Goal: Task Accomplishment & Management: Complete application form

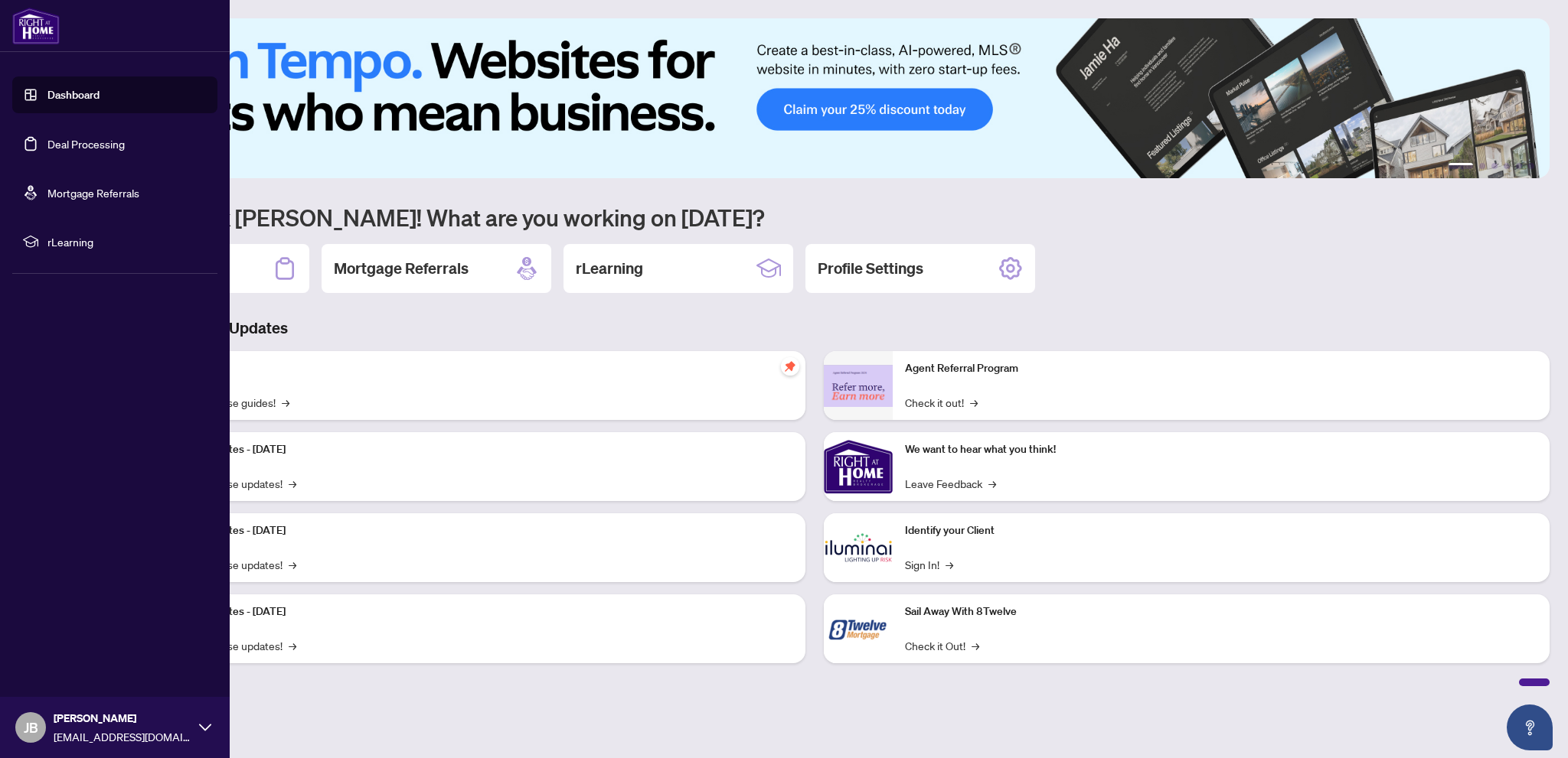
click at [64, 91] on link "Dashboard" at bounding box center [73, 94] width 52 height 13
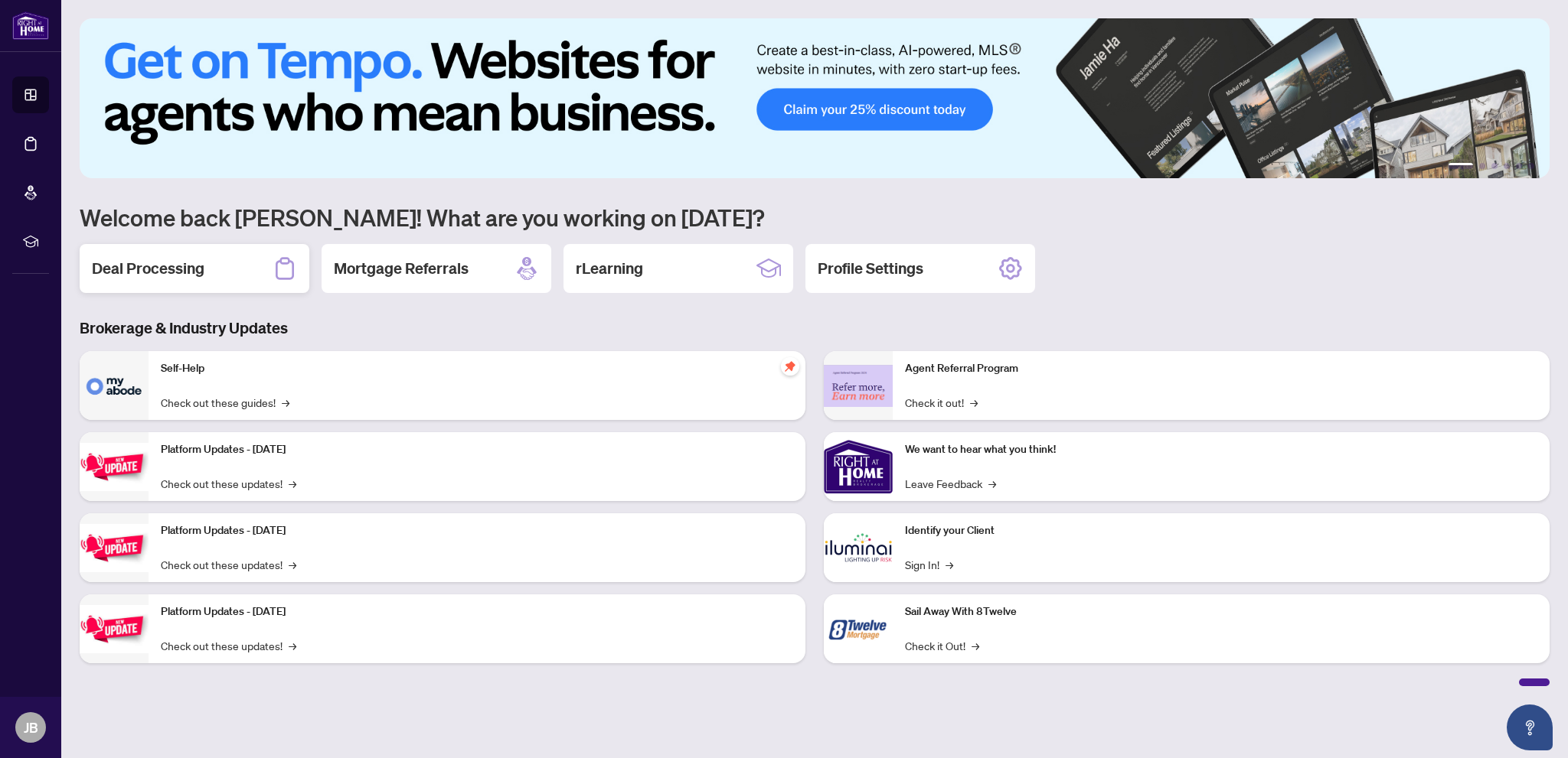
click at [134, 270] on h2 "Deal Processing" at bounding box center [149, 268] width 113 height 21
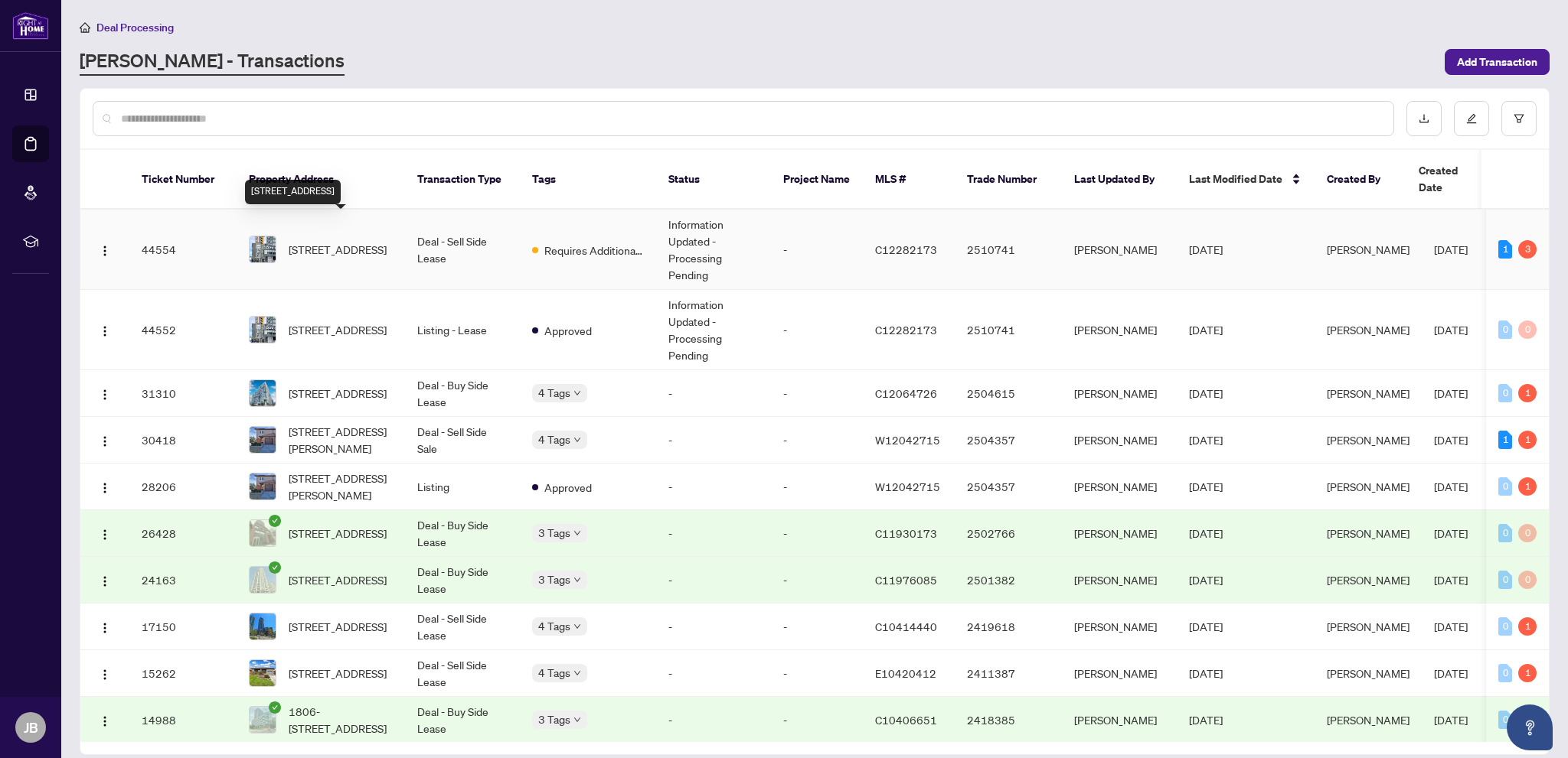
click at [356, 241] on span "[STREET_ADDRESS]" at bounding box center [337, 249] width 98 height 17
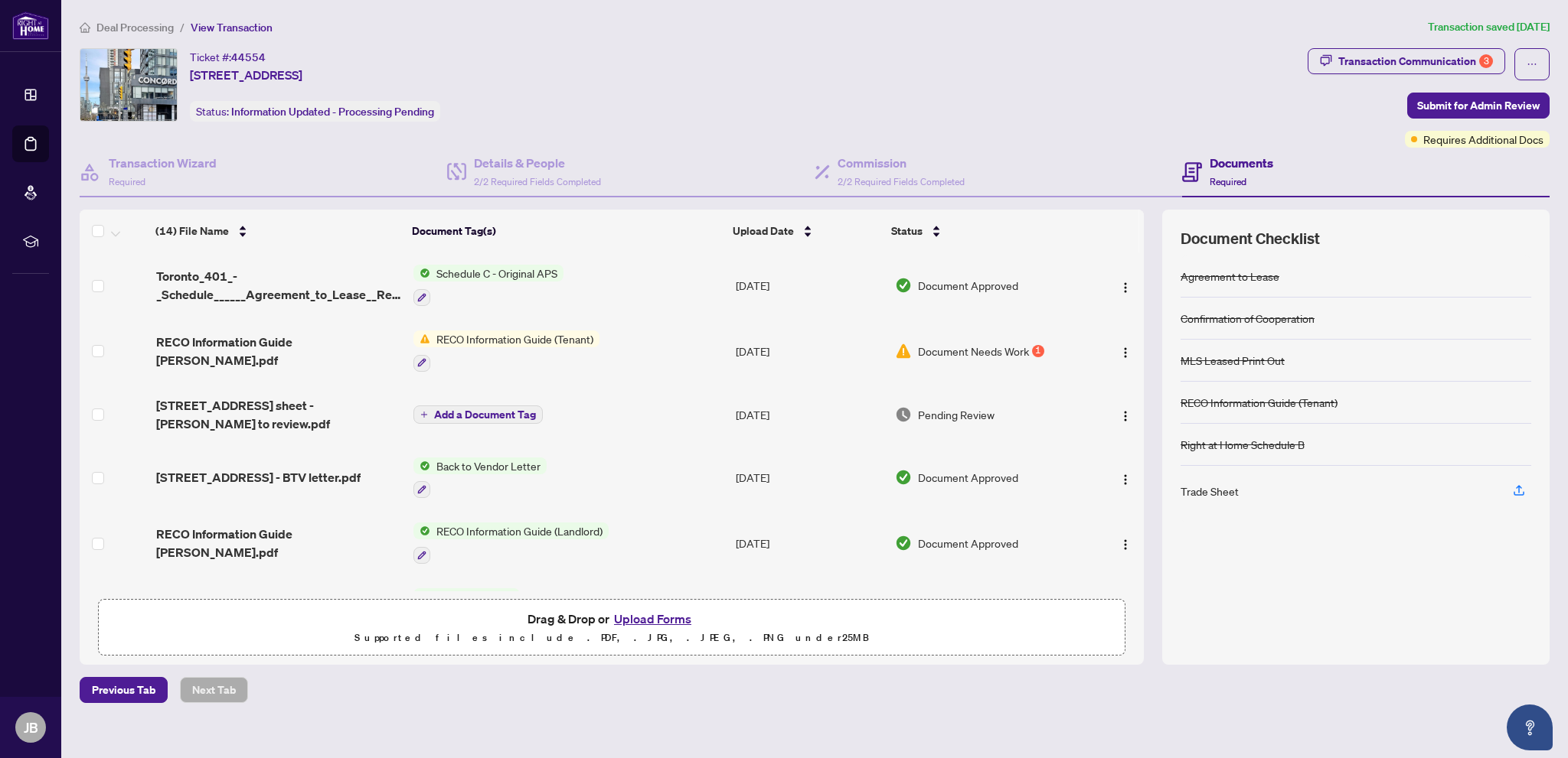
click at [949, 345] on span "Document Needs Work" at bounding box center [973, 351] width 111 height 17
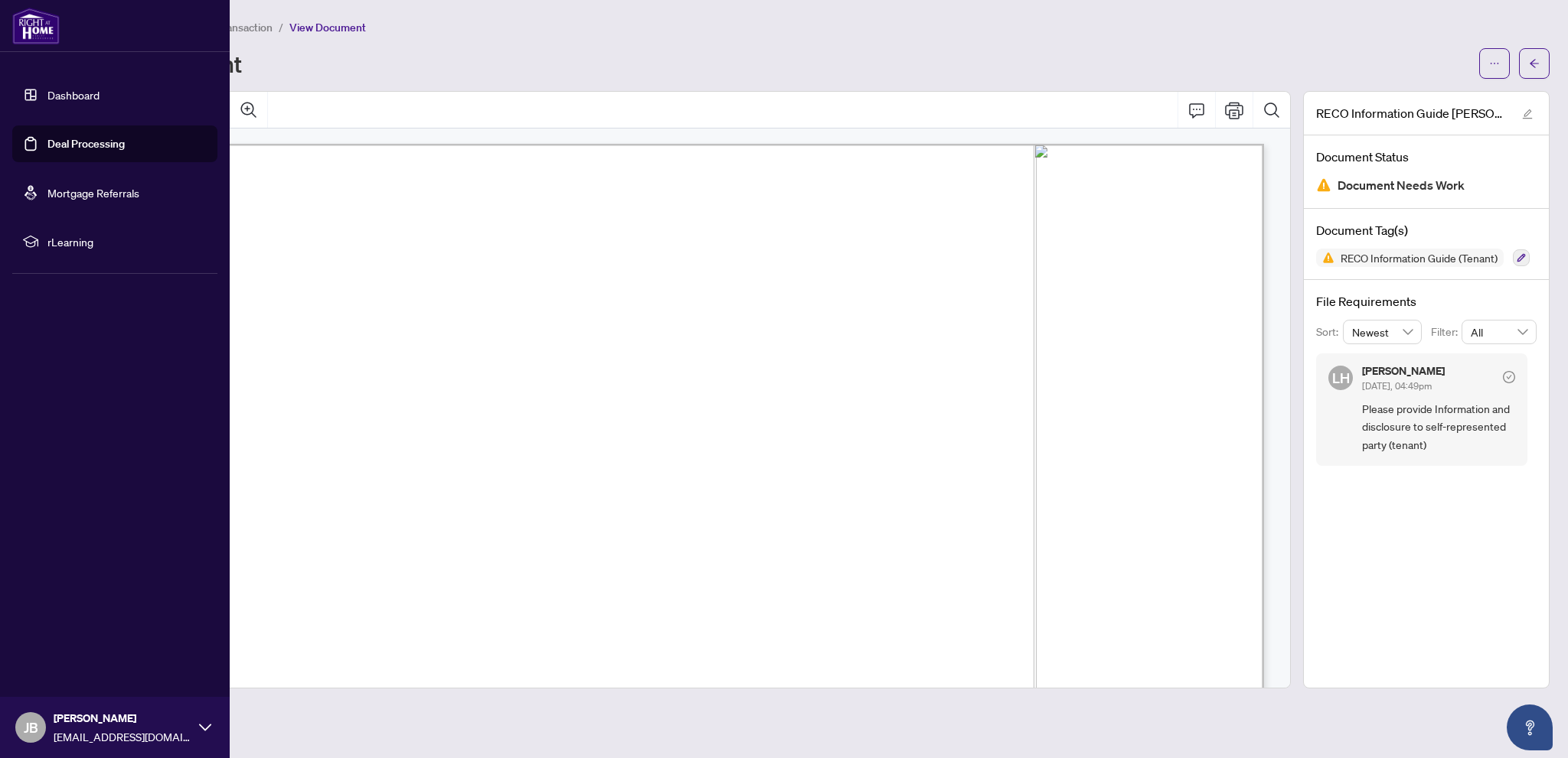
click at [47, 92] on link "Dashboard" at bounding box center [73, 94] width 52 height 13
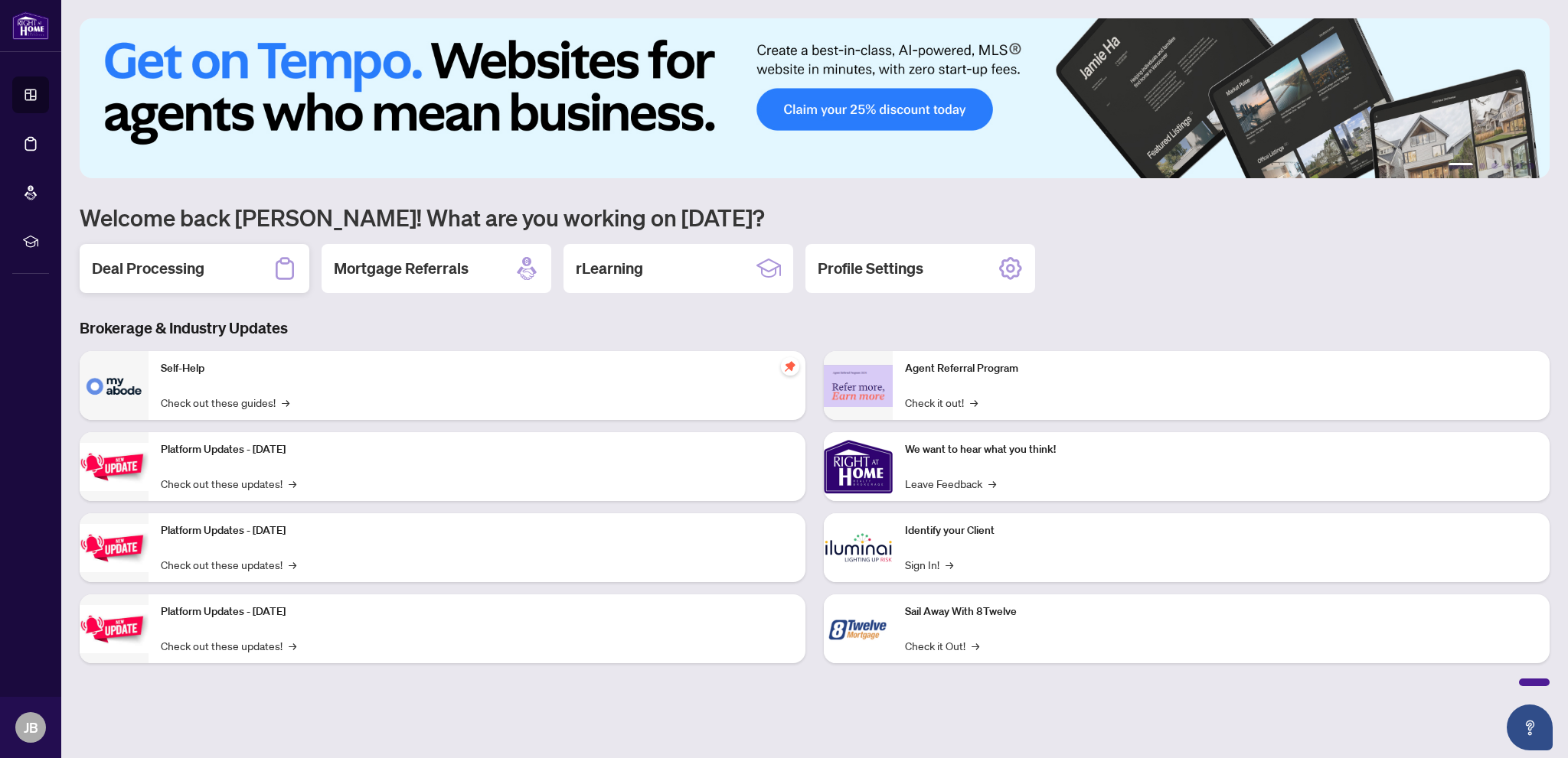
click at [138, 266] on h2 "Deal Processing" at bounding box center [149, 268] width 113 height 21
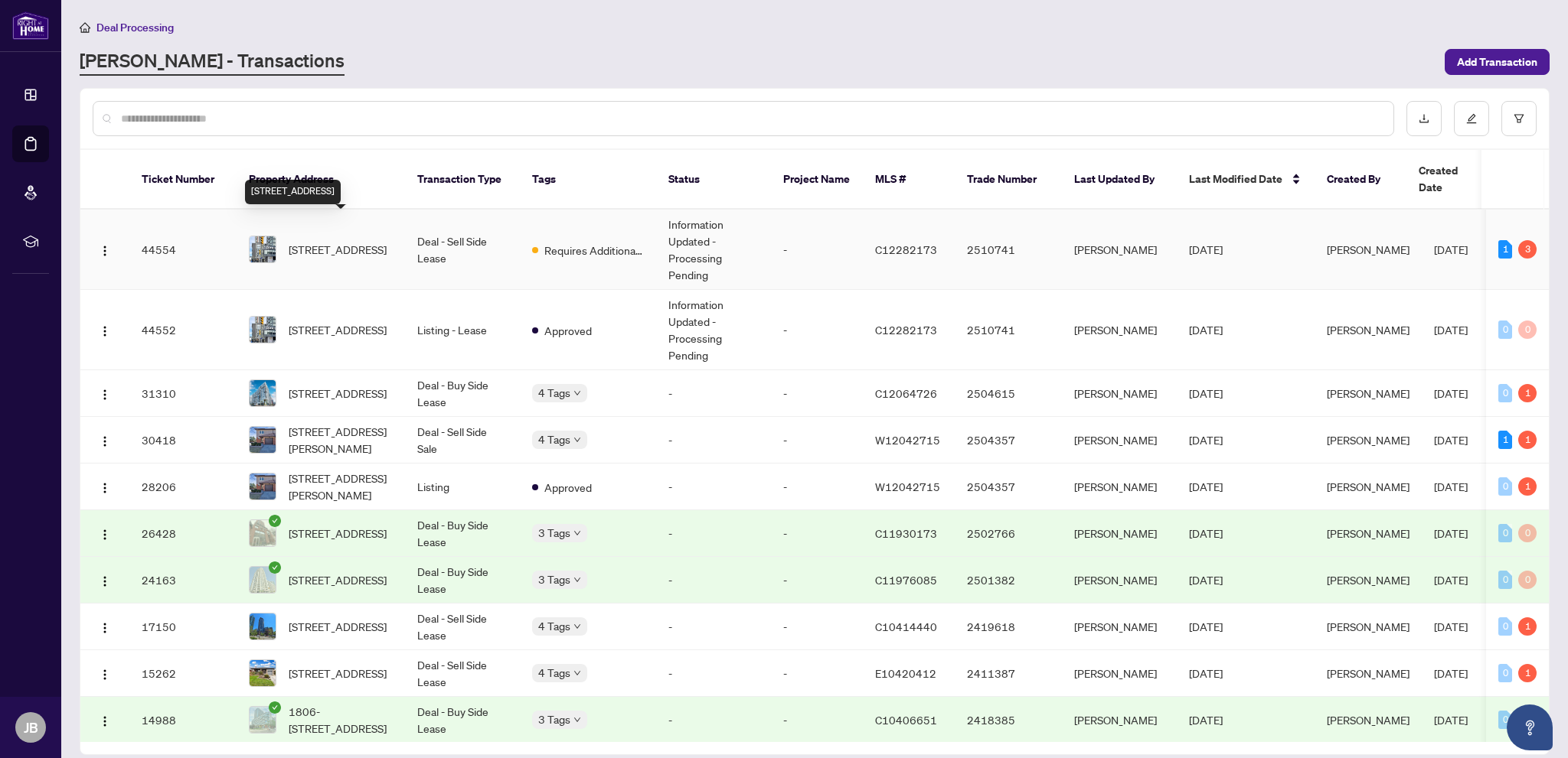
click at [354, 241] on span "[STREET_ADDRESS]" at bounding box center [337, 249] width 98 height 17
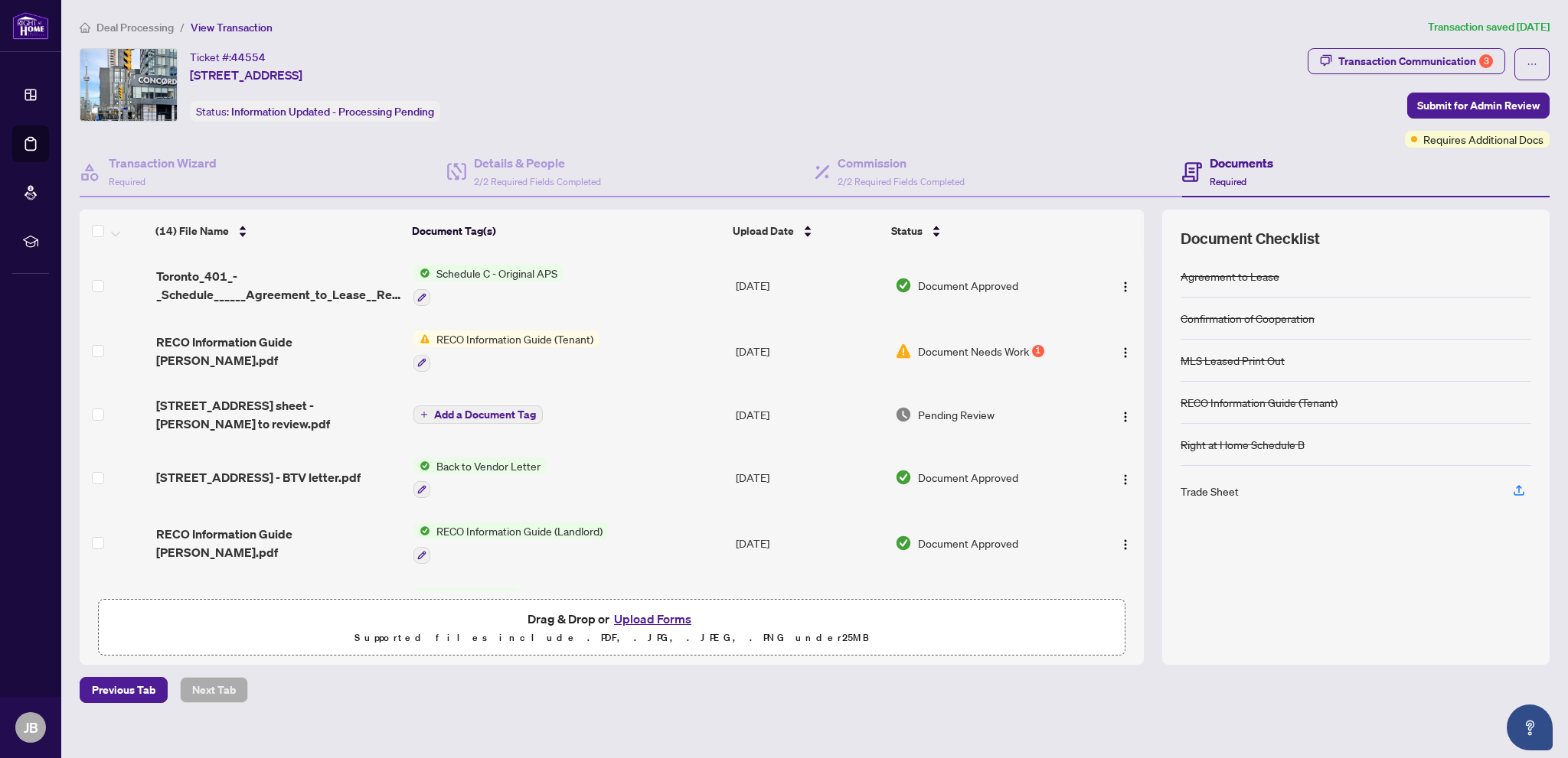
scroll to position [76, 0]
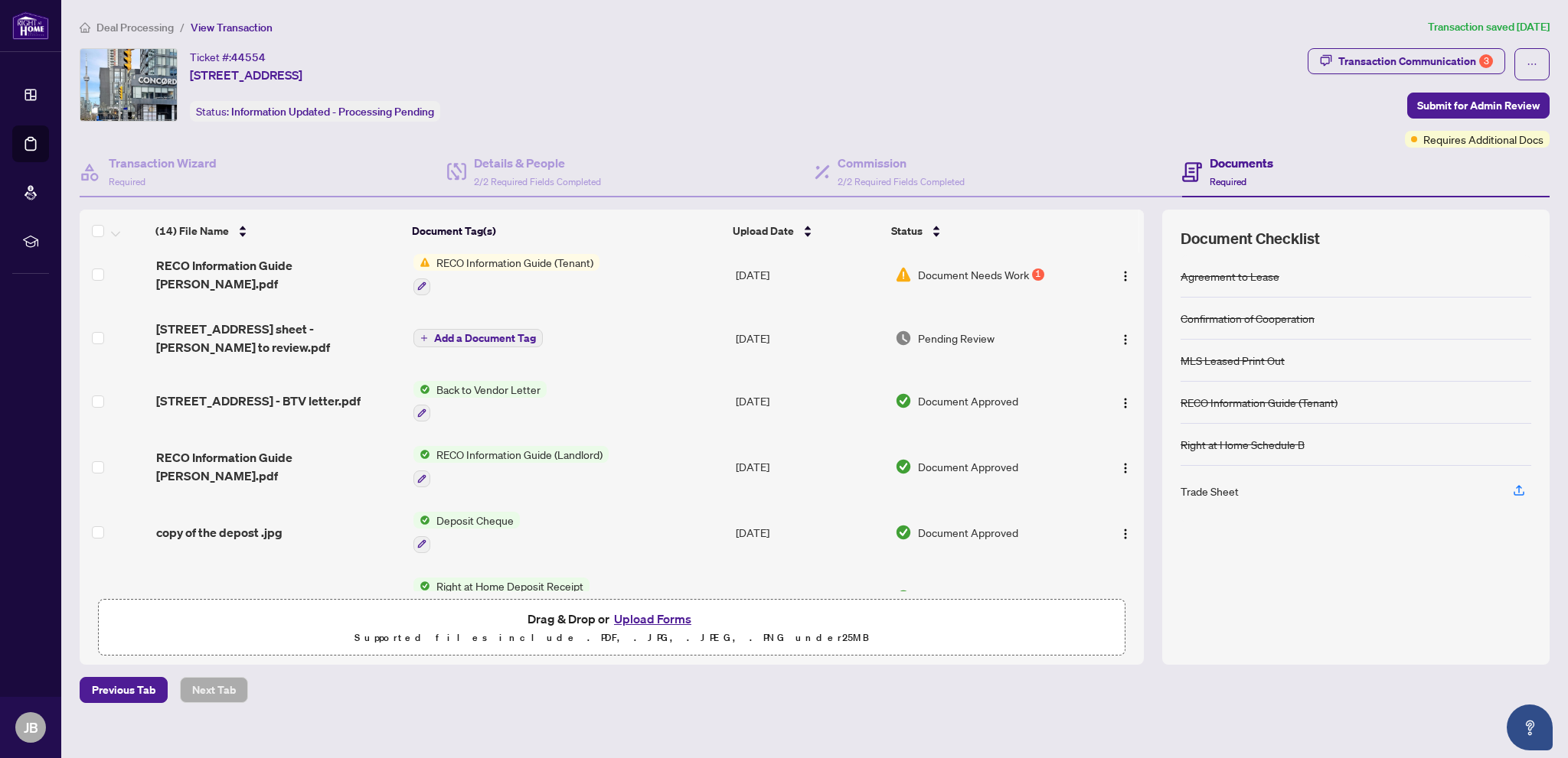
click at [943, 332] on span "Pending Review" at bounding box center [955, 337] width 76 height 17
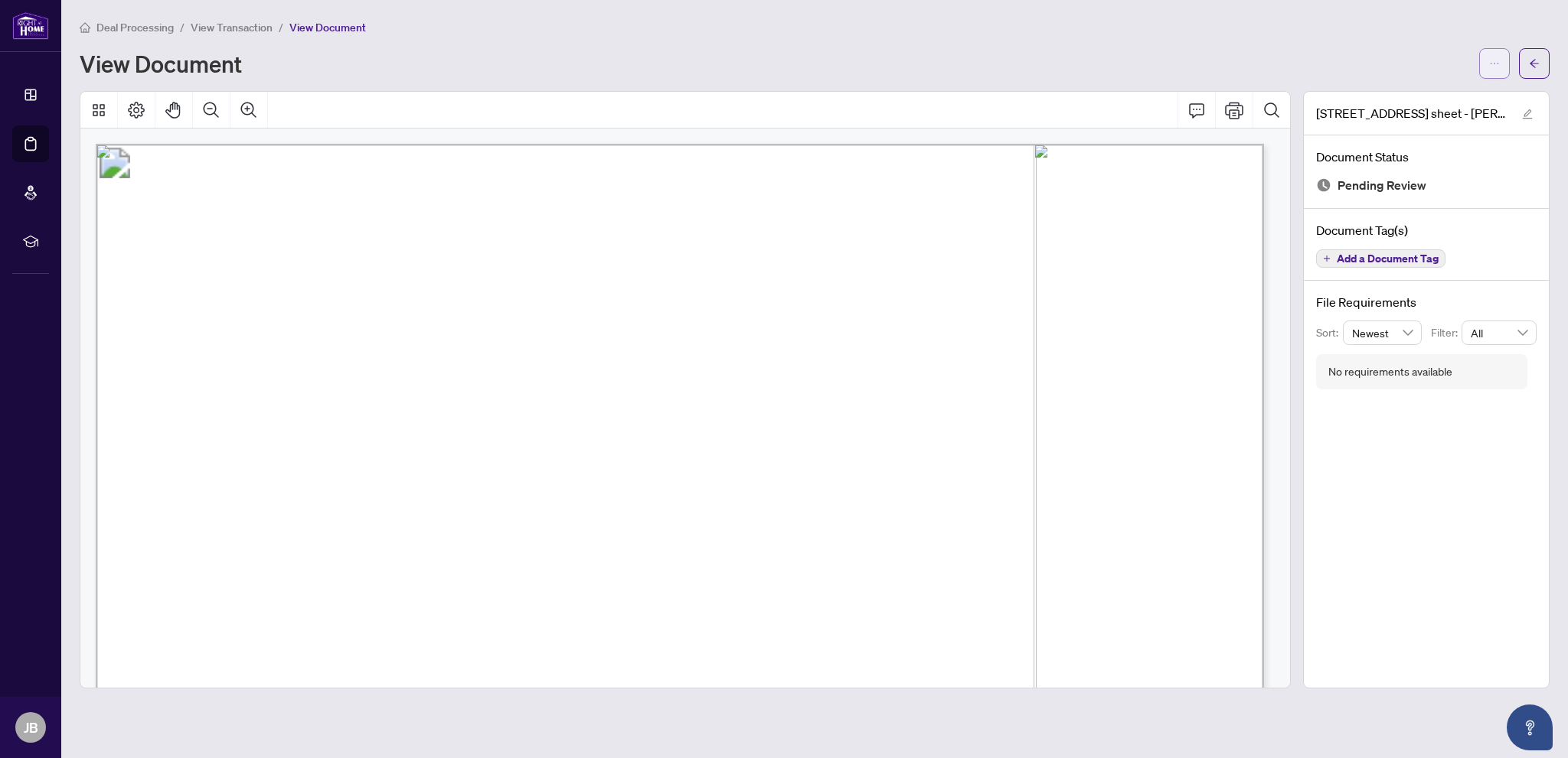
click at [1494, 64] on icon "ellipsis" at bounding box center [1495, 64] width 11 height 11
click at [1424, 96] on span "Download" at bounding box center [1439, 96] width 116 height 17
click at [1534, 61] on icon "arrow-left" at bounding box center [1534, 64] width 11 height 11
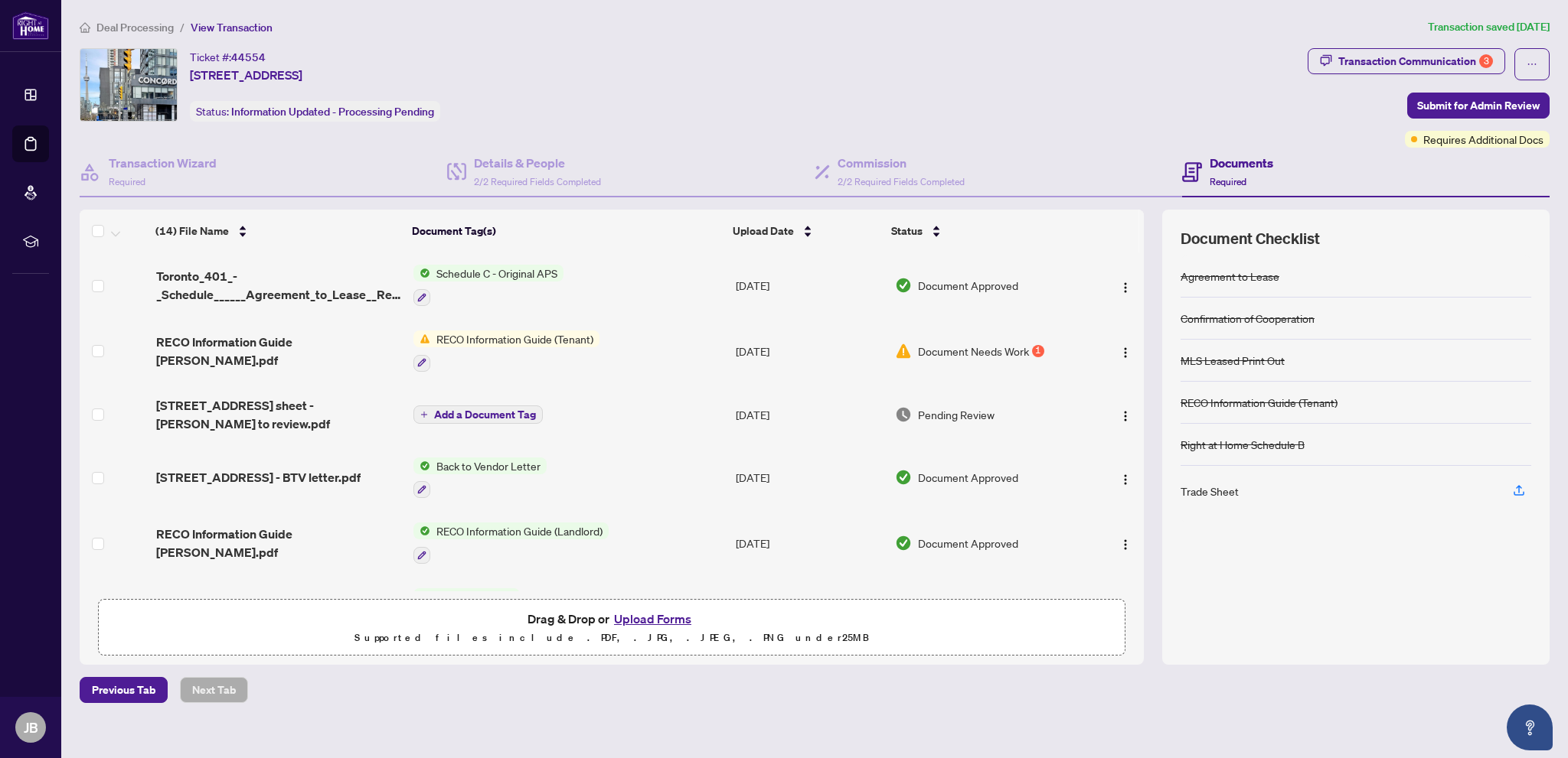
click at [671, 617] on button "Upload Forms" at bounding box center [652, 618] width 87 height 20
click at [1519, 485] on icon "button" at bounding box center [1519, 489] width 6 height 8
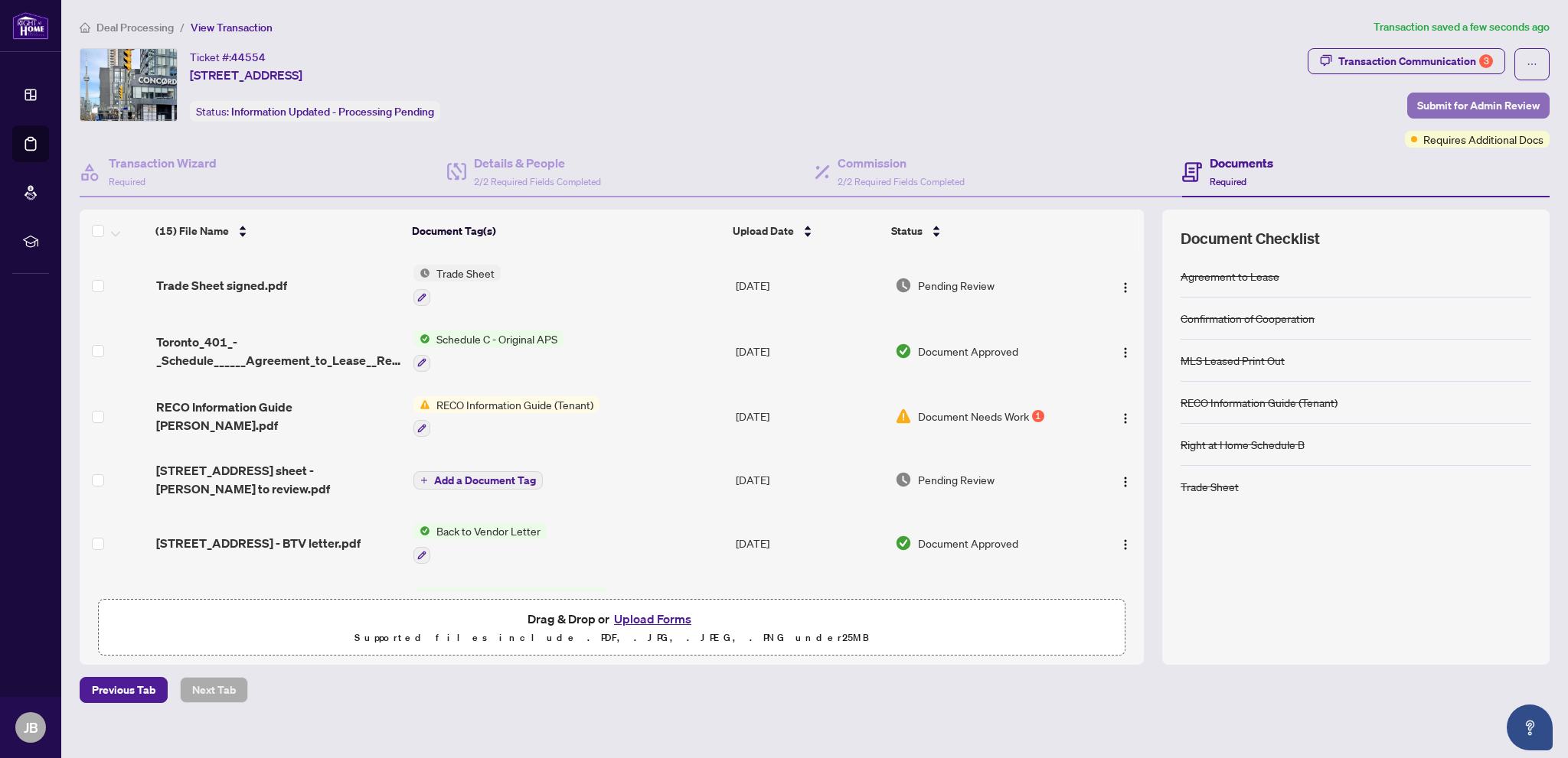
click at [1469, 106] on span "Submit for Admin Review" at bounding box center [1478, 105] width 123 height 24
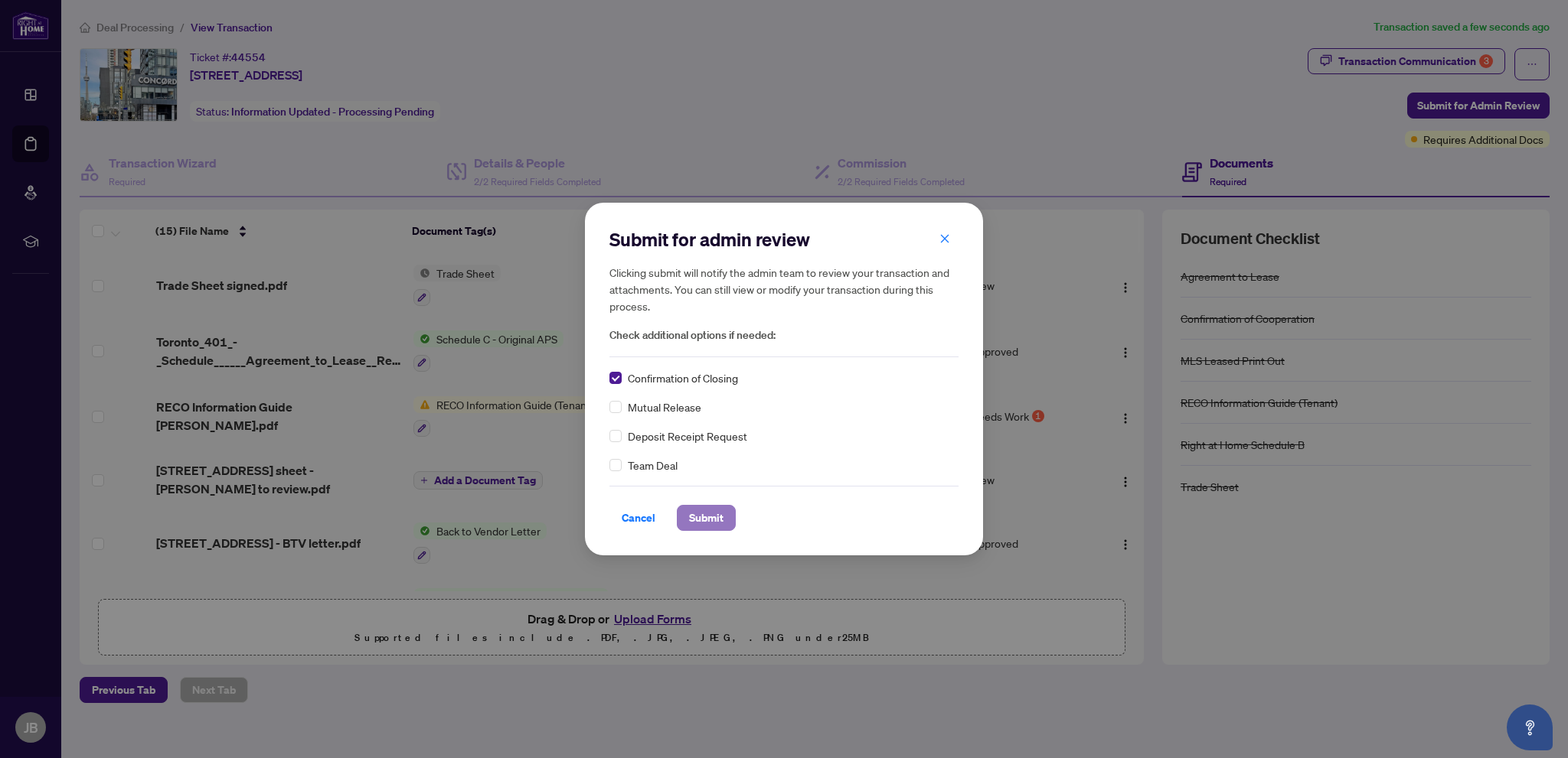
click at [701, 519] on span "Submit" at bounding box center [706, 517] width 34 height 24
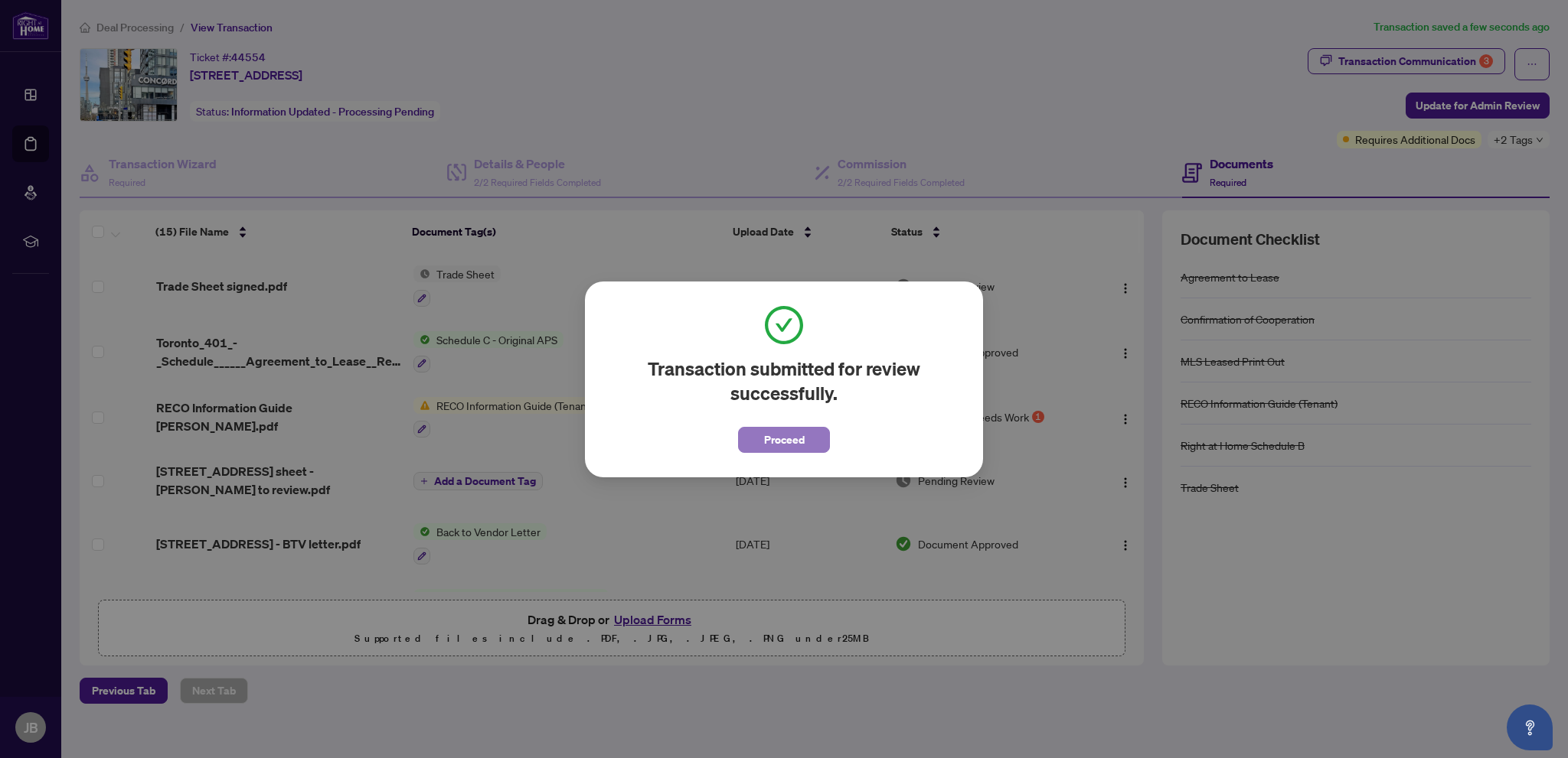
click at [813, 441] on button "Proceed" at bounding box center [784, 439] width 92 height 26
